Goal: Task Accomplishment & Management: Use online tool/utility

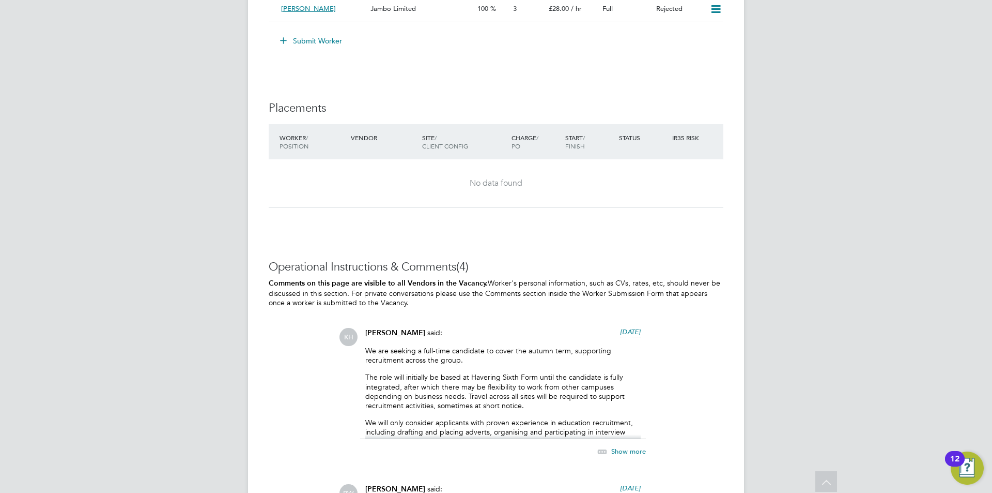
scroll to position [1861, 0]
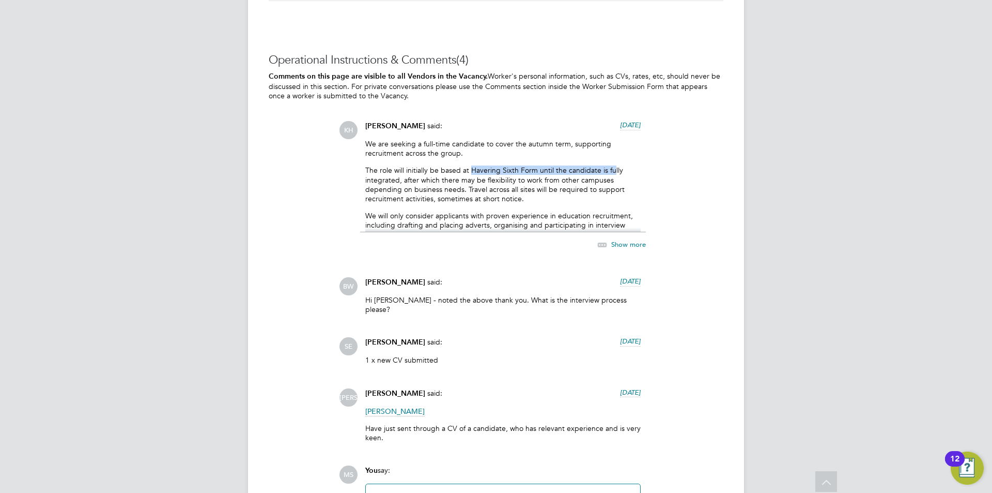
drag, startPoint x: 470, startPoint y: 168, endPoint x: 615, endPoint y: 174, distance: 144.8
click at [615, 174] on p "The role will initially be based at Havering Sixth Form until the candidate is …" at bounding box center [502, 184] width 275 height 38
click at [635, 163] on div "We are seeking a full-time candidate to cover the autumn term, supporting recru…" at bounding box center [502, 185] width 275 height 93
drag, startPoint x: 620, startPoint y: 167, endPoint x: 505, endPoint y: 171, distance: 115.3
click at [505, 171] on p "The role will initially be based at Havering Sixth Form until the candidate is …" at bounding box center [502, 184] width 275 height 38
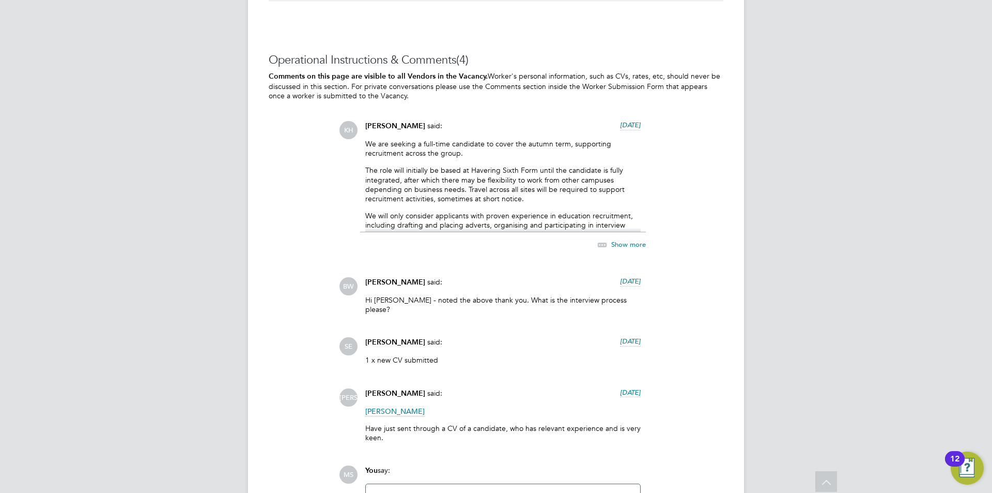
click at [530, 212] on p "We will only consider applicants with proven experience in education recruitmen…" at bounding box center [502, 234] width 275 height 47
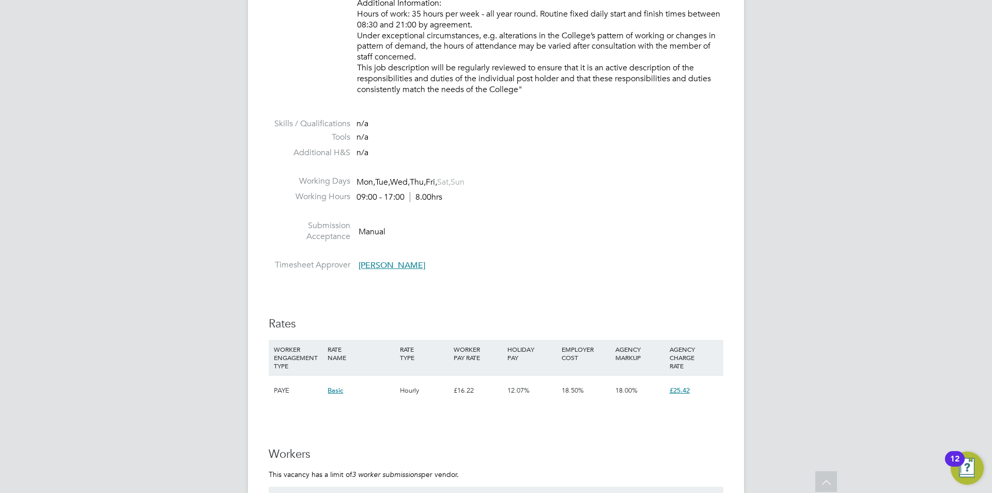
scroll to position [1085, 0]
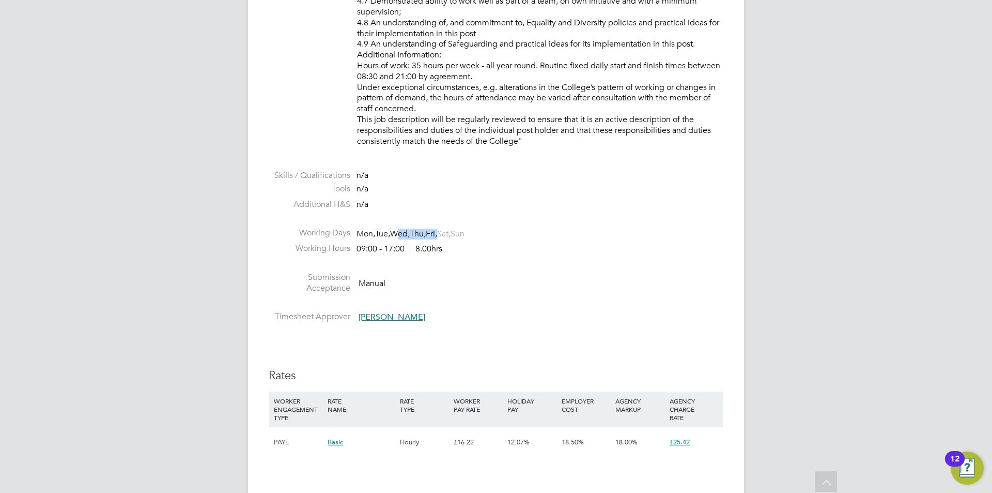
drag, startPoint x: 447, startPoint y: 232, endPoint x: 405, endPoint y: 230, distance: 42.4
click at [405, 230] on span "Mon, Tue, Wed, Thu, Fri, Sat, Sun" at bounding box center [411, 233] width 108 height 11
click at [501, 270] on li at bounding box center [496, 264] width 455 height 13
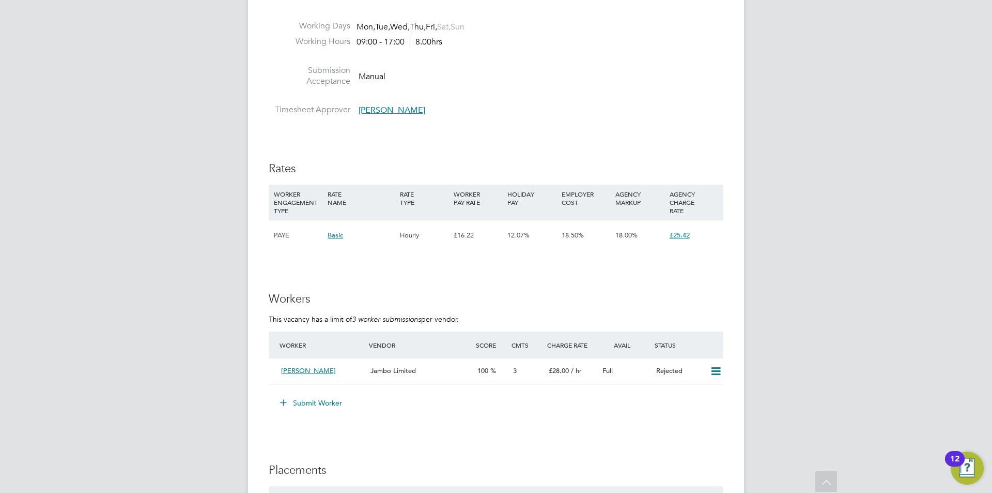
scroll to position [1344, 0]
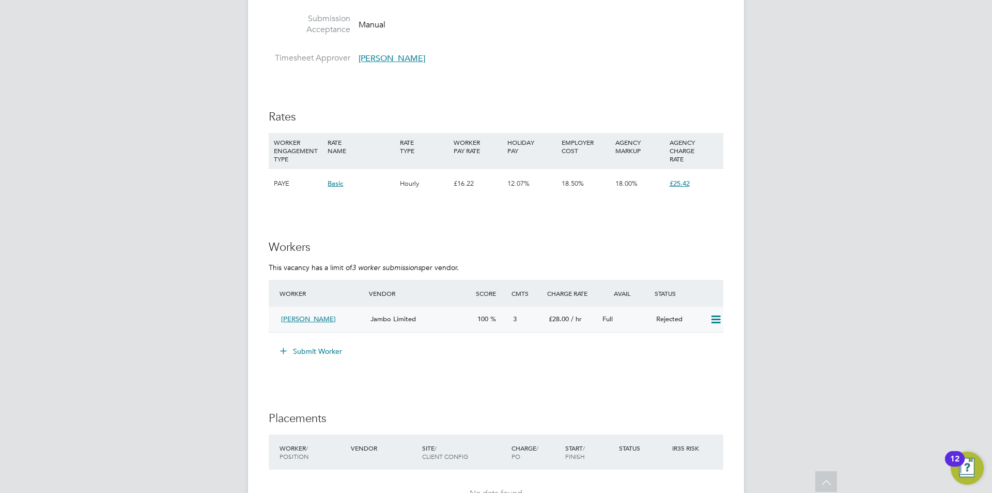
click at [378, 316] on span "Jambo Limited" at bounding box center [393, 318] width 45 height 9
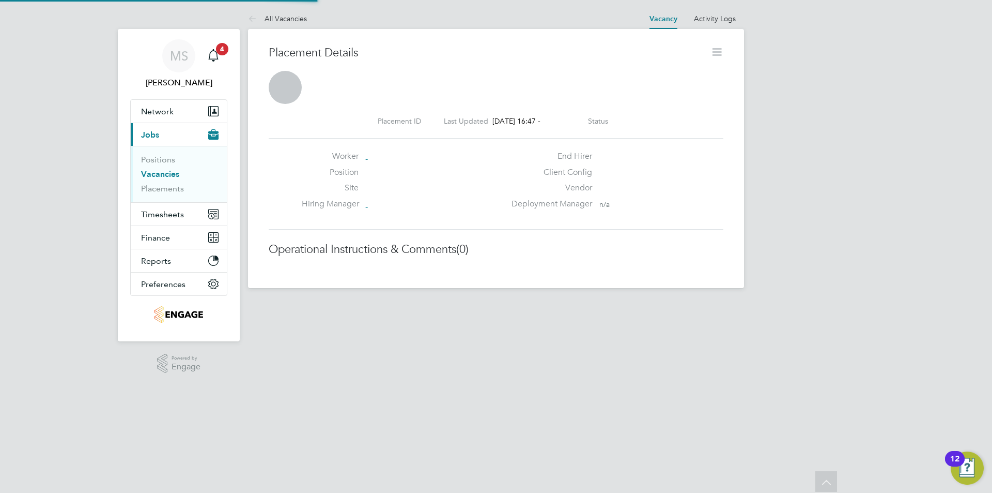
scroll to position [5, 5]
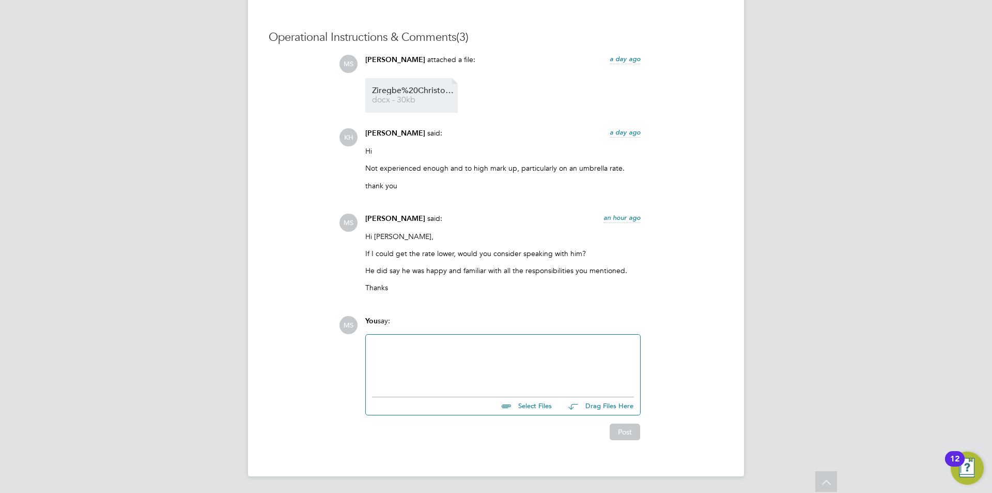
click at [410, 97] on span "docx - 30kb" at bounding box center [413, 100] width 83 height 8
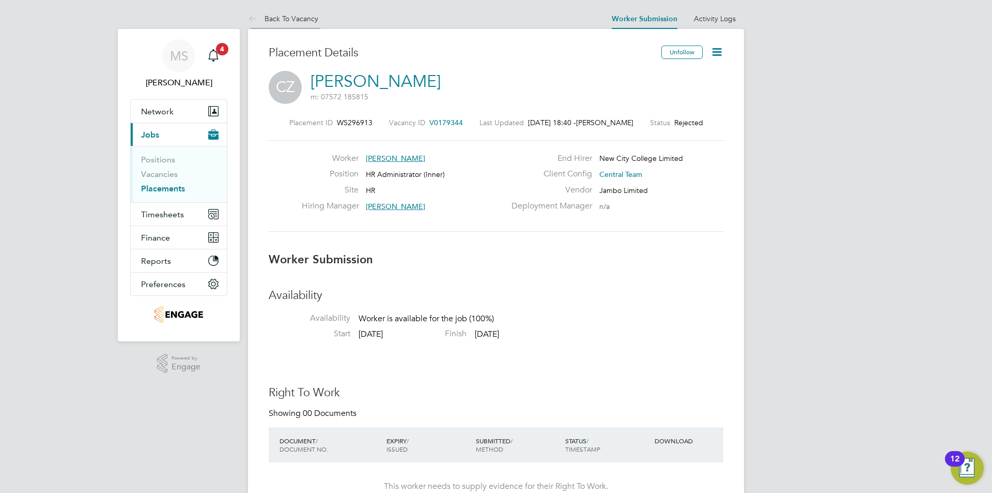
click at [276, 17] on link "Back To Vacancy" at bounding box center [283, 18] width 70 height 9
